Goal: Transaction & Acquisition: Book appointment/travel/reservation

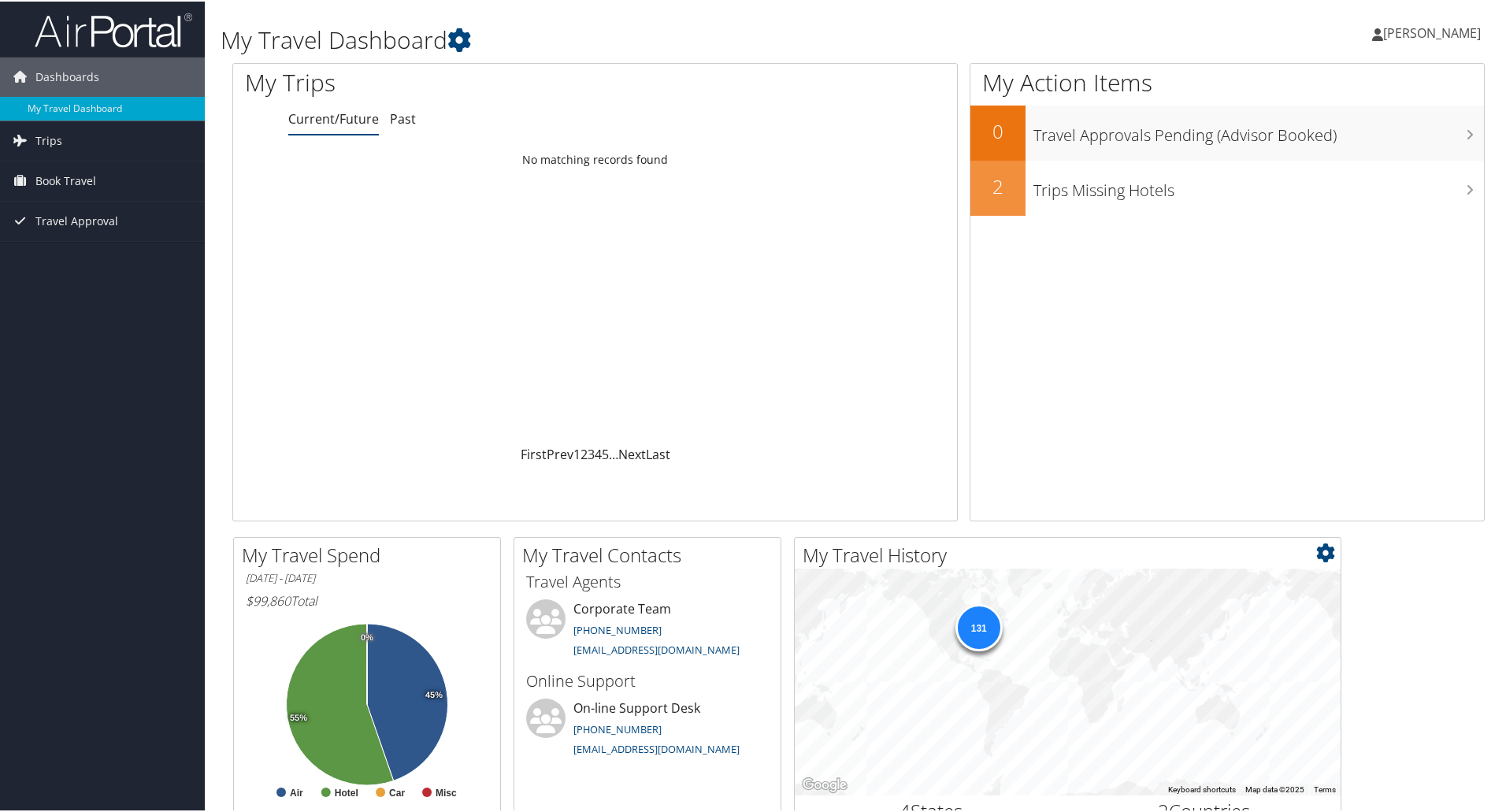
click at [1308, 775] on div "131" at bounding box center [1068, 680] width 546 height 227
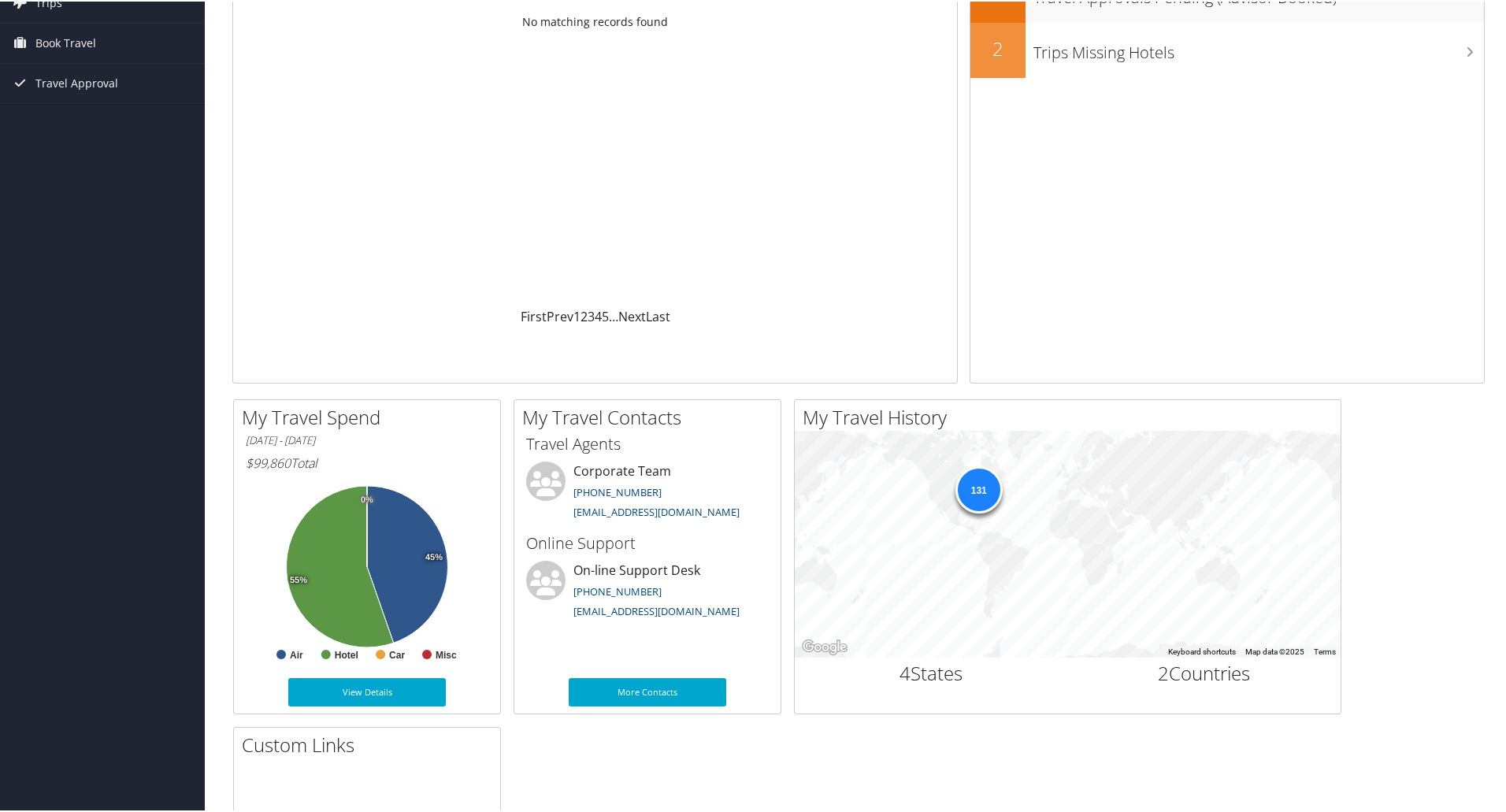
scroll to position [139, 0]
click at [42, 446] on div "Dashboards My Travel Dashboard Trips Current/Future Trips Past Trips Trips Miss…" at bounding box center [756, 455] width 1512 height 1190
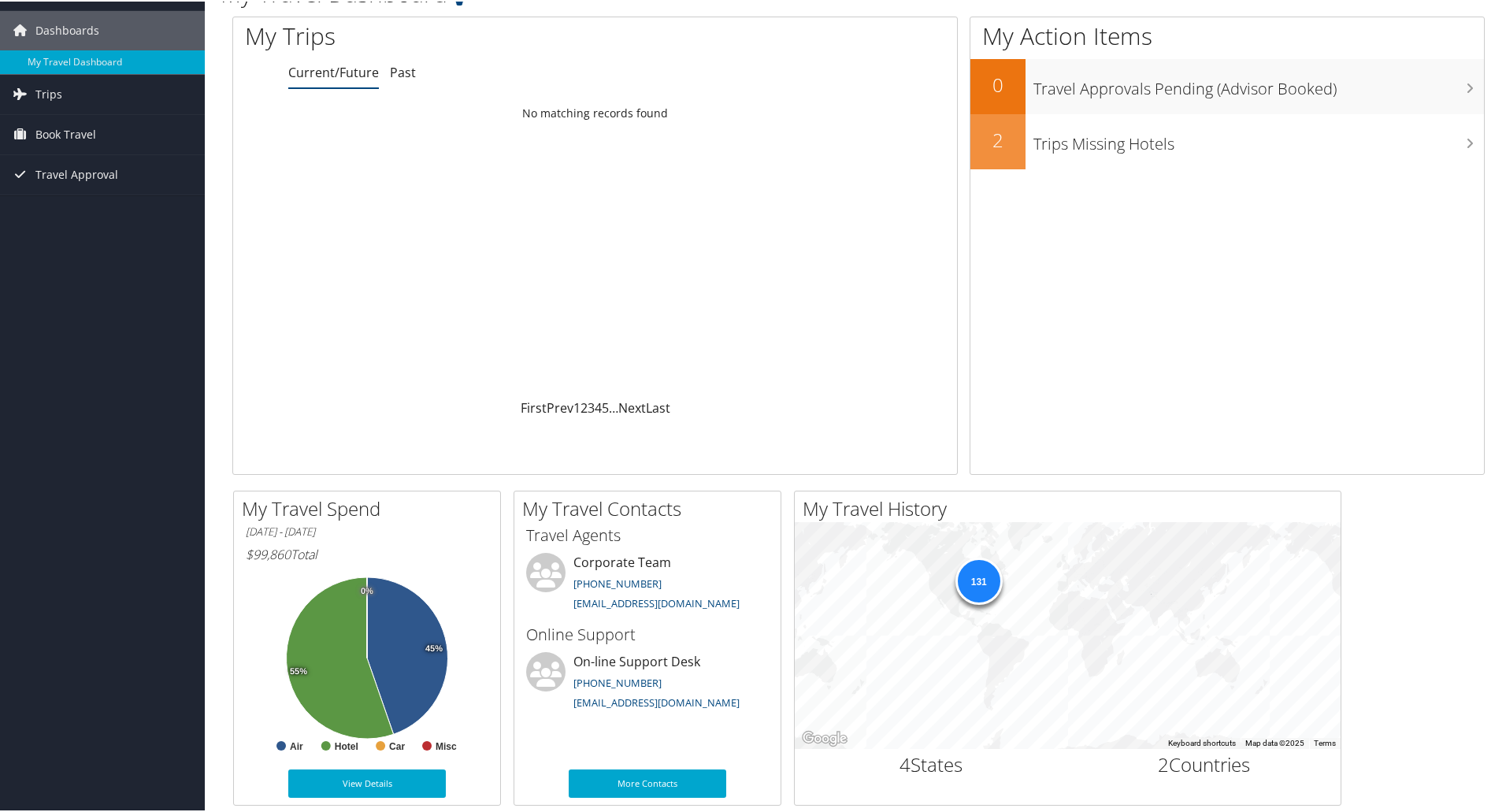
scroll to position [38, 0]
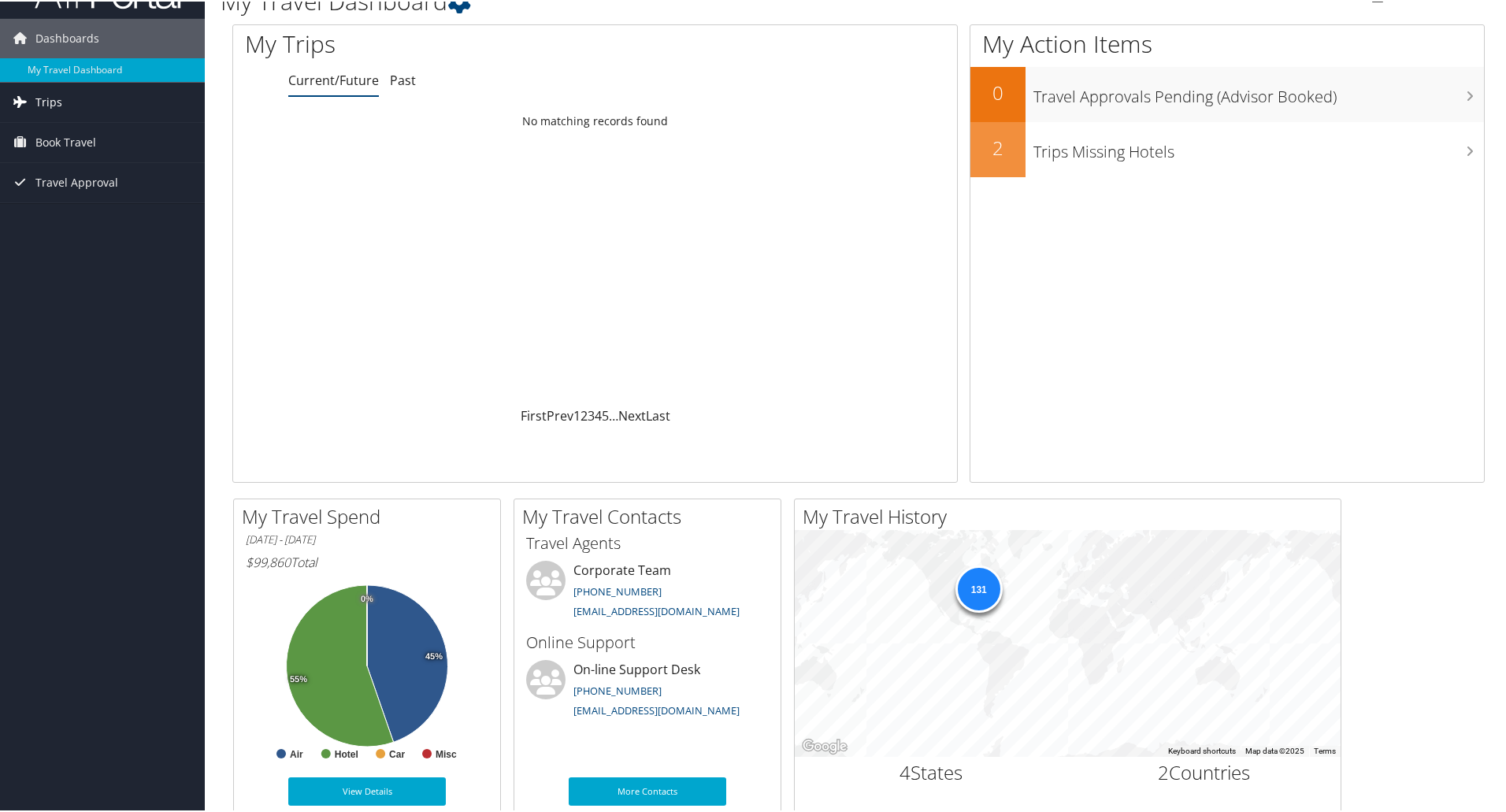
click at [78, 102] on link "Trips" at bounding box center [102, 101] width 205 height 39
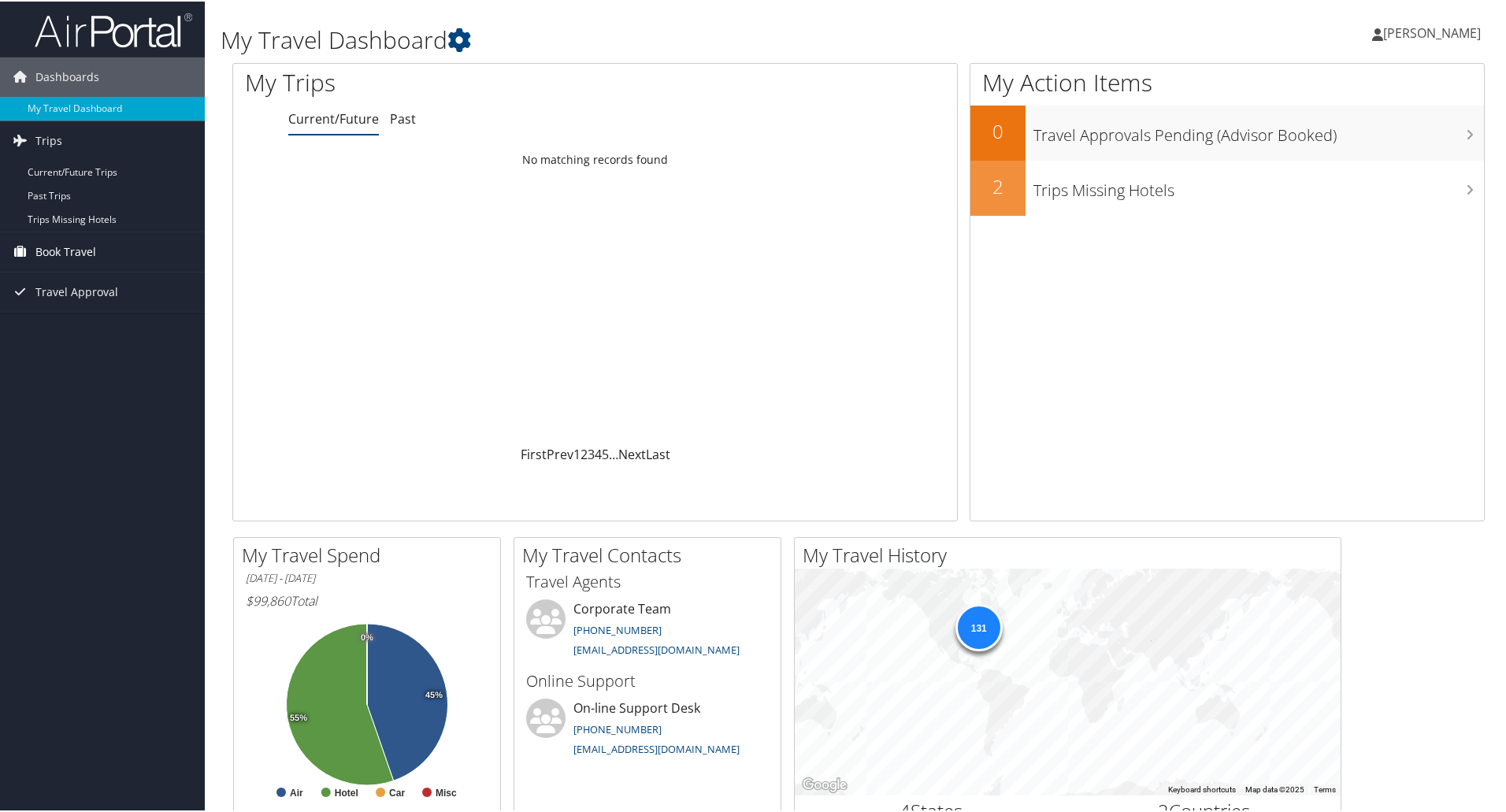
click at [82, 241] on span "Book Travel" at bounding box center [66, 250] width 60 height 39
click at [81, 328] on link "Book/Manage Online Trips" at bounding box center [102, 329] width 205 height 24
click at [72, 321] on link "Book/Manage Online Trips" at bounding box center [102, 329] width 205 height 24
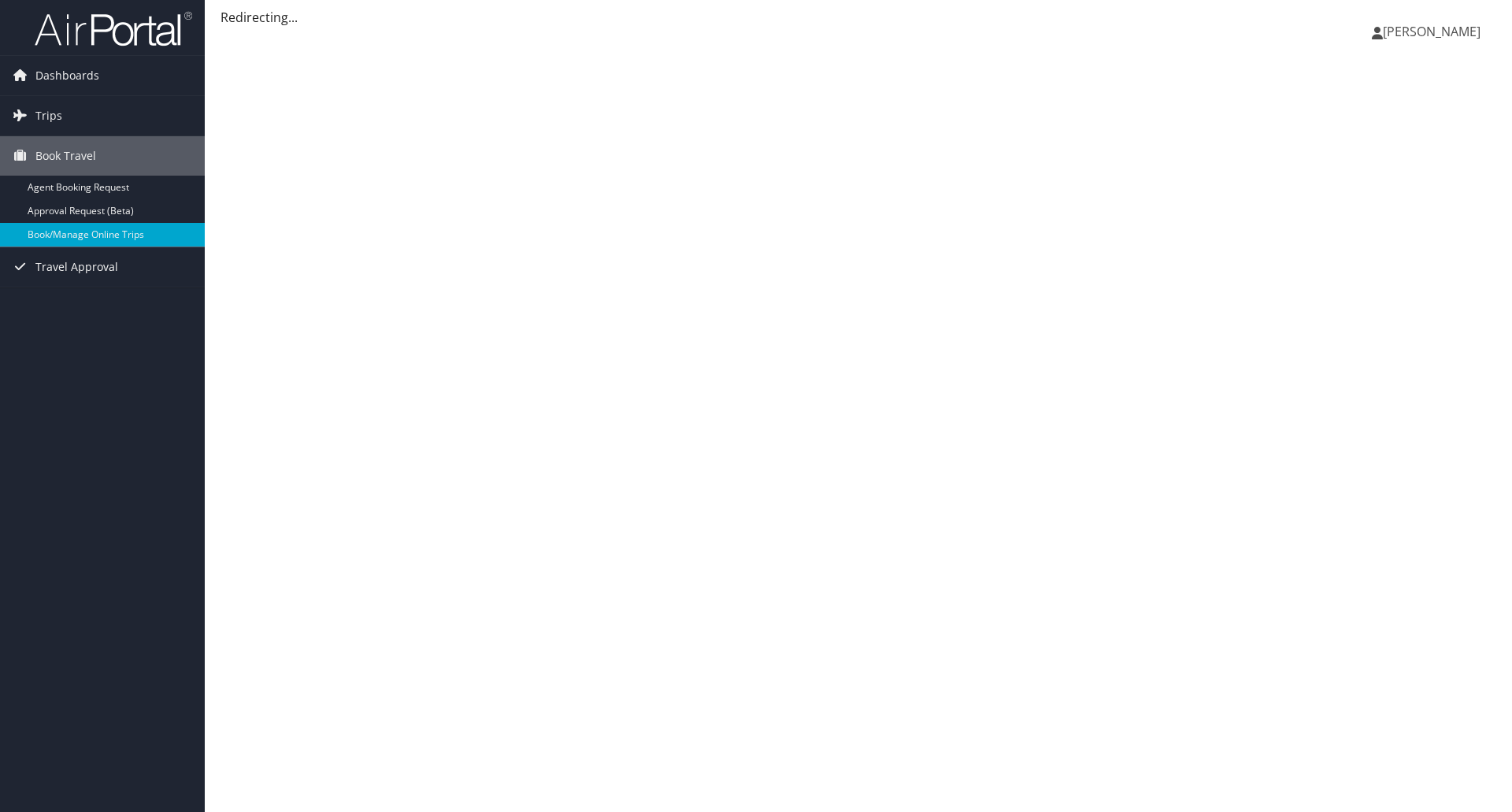
click at [72, 321] on div "Dashboards My Travel Dashboard Trips Current/Future Trips Past Trips Trips Miss…" at bounding box center [756, 406] width 1512 height 812
